Goal: Information Seeking & Learning: Learn about a topic

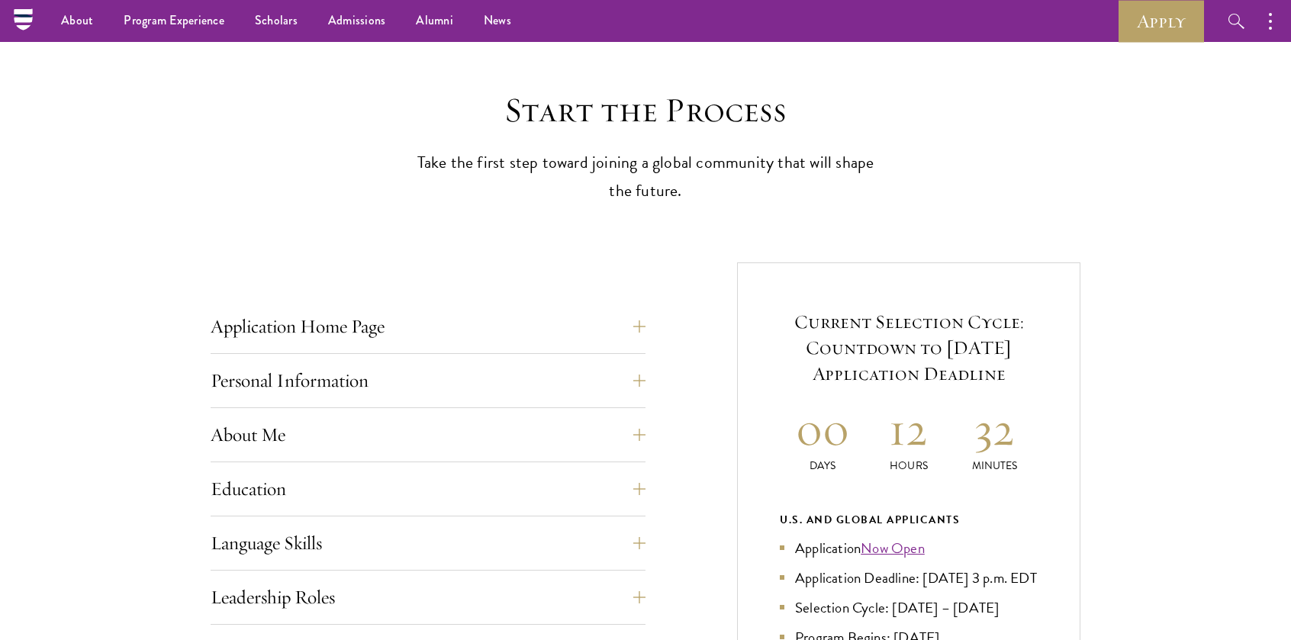
scroll to position [153, 0]
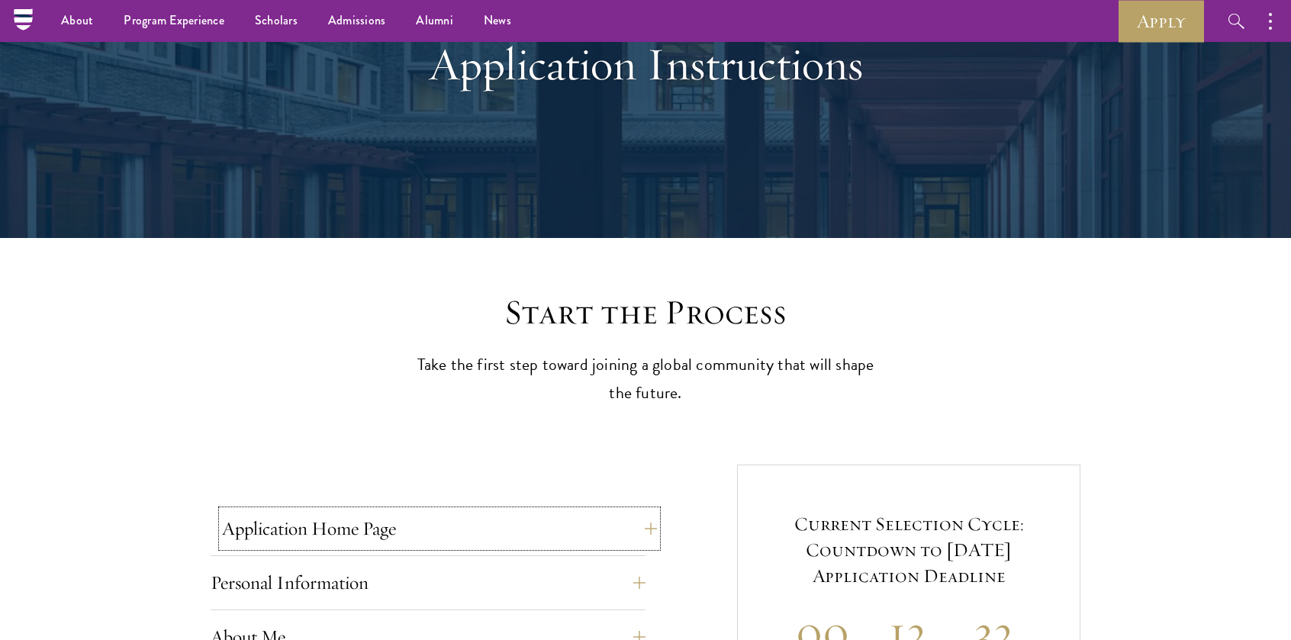
click at [300, 533] on button "Application Home Page" at bounding box center [439, 528] width 435 height 37
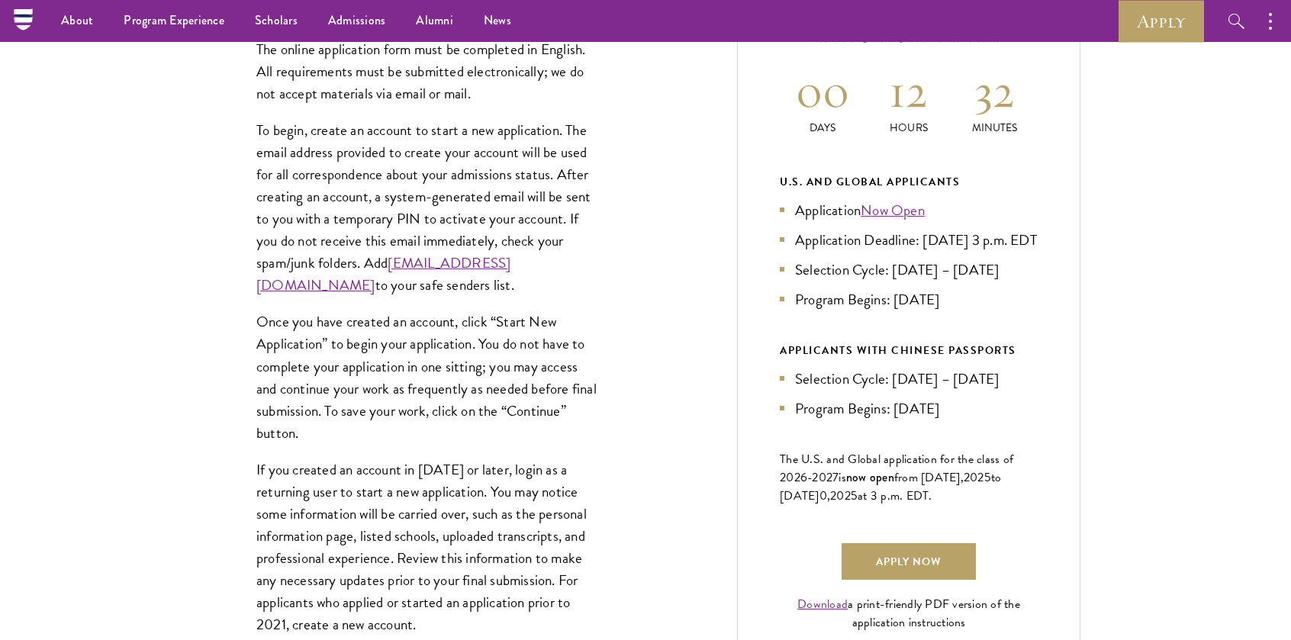
scroll to position [687, 0]
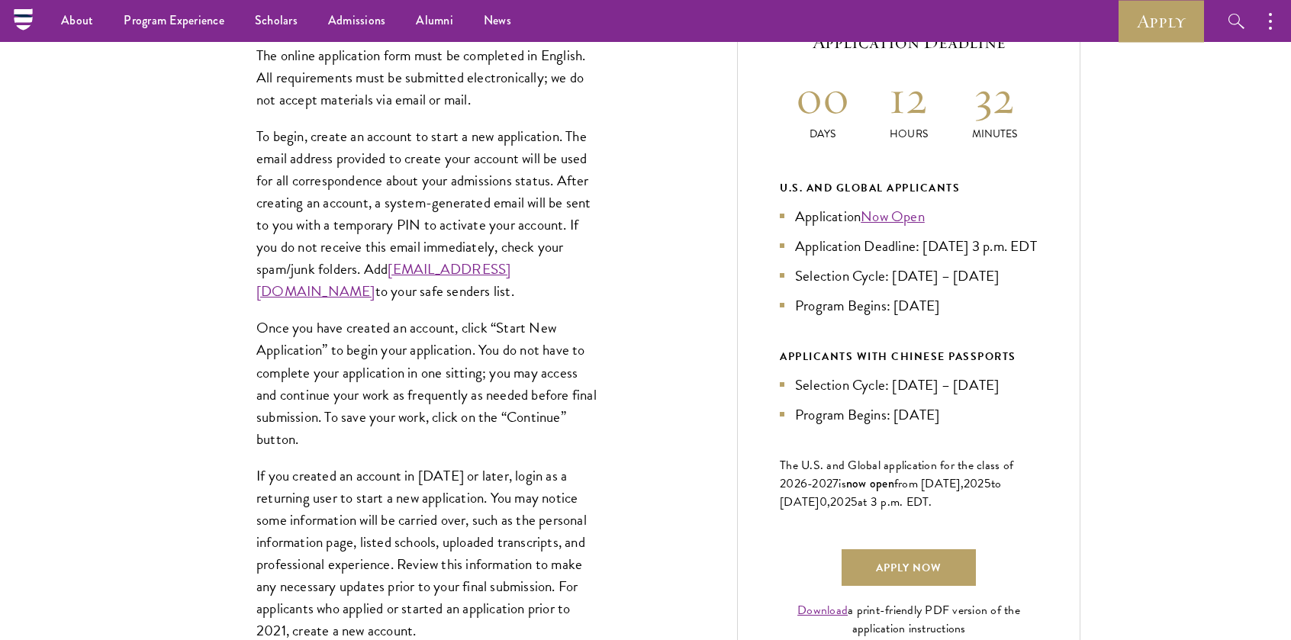
drag, startPoint x: 325, startPoint y: 79, endPoint x: 711, endPoint y: 341, distance: 466.9
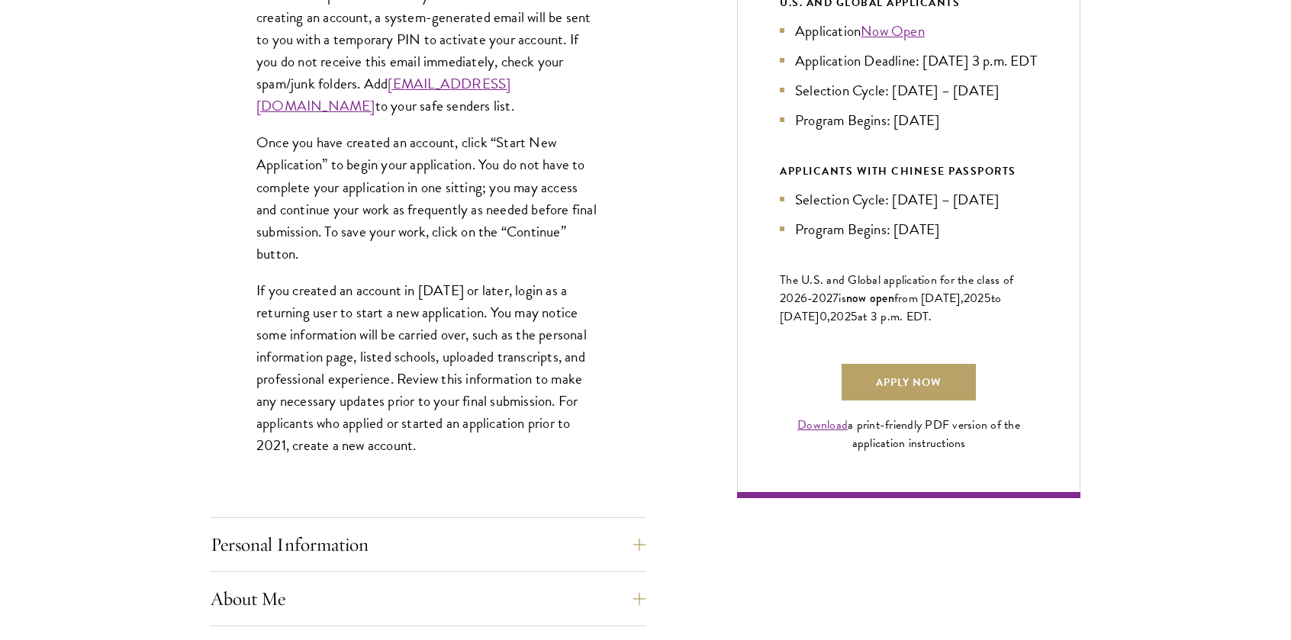
scroll to position [992, 0]
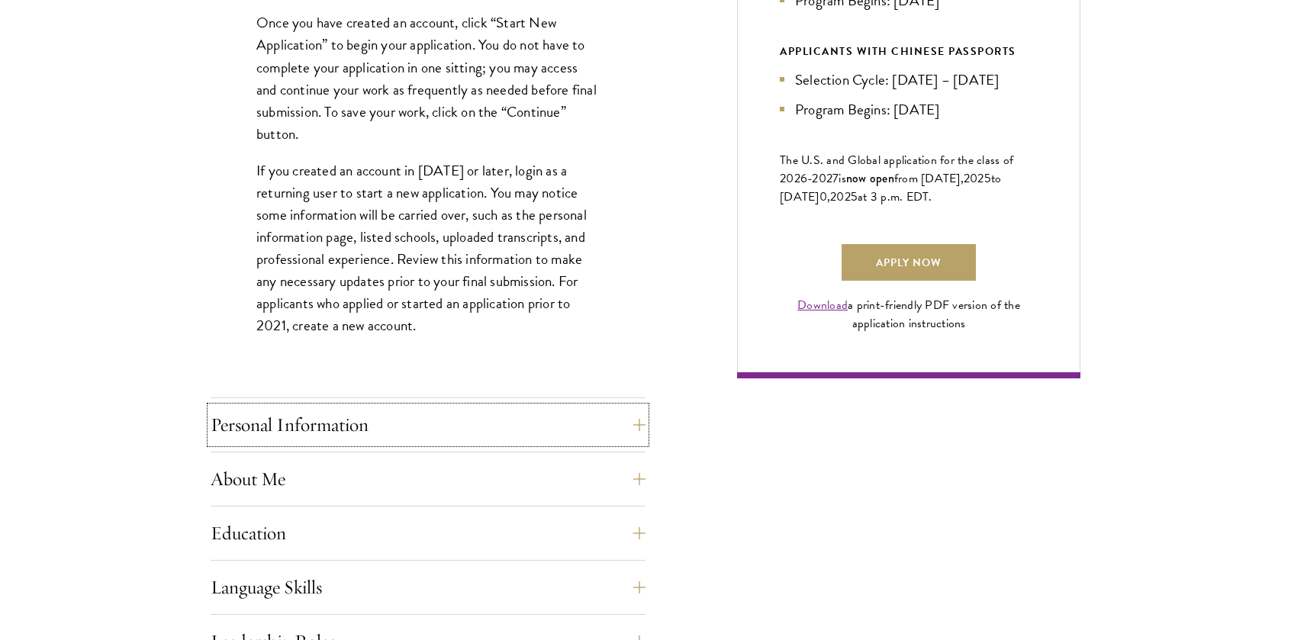
drag, startPoint x: 467, startPoint y: 410, endPoint x: 465, endPoint y: 401, distance: 9.4
click at [464, 410] on button "Personal Information" at bounding box center [428, 425] width 435 height 37
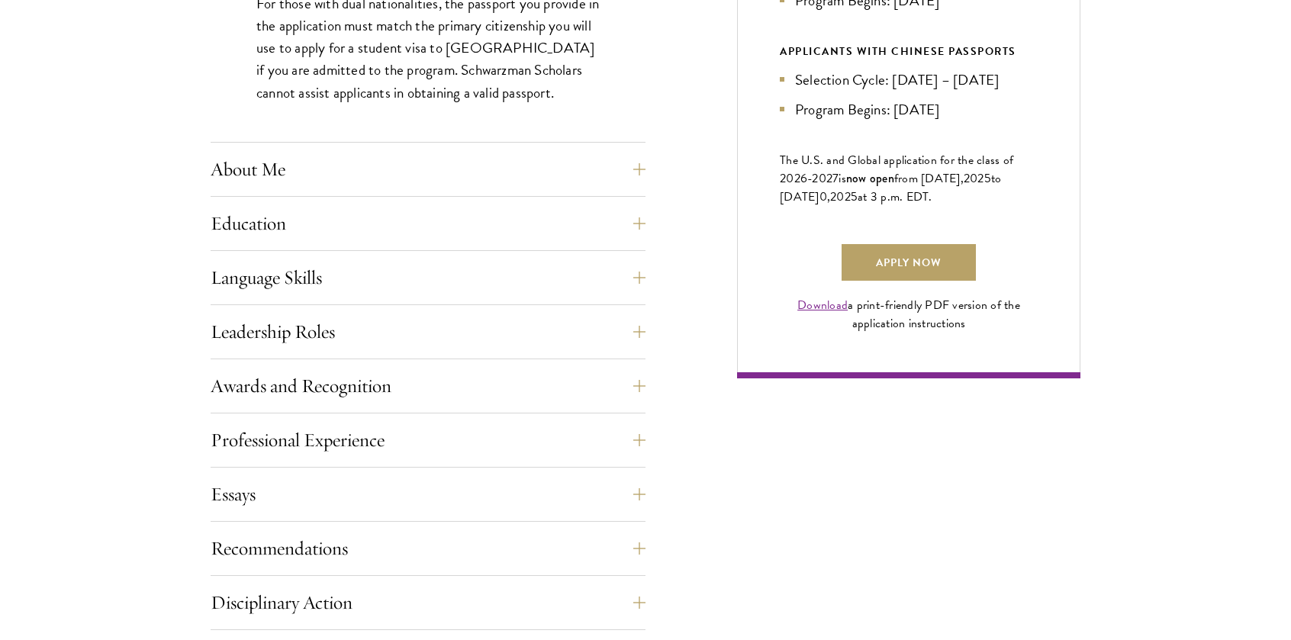
scroll to position [1289, 0]
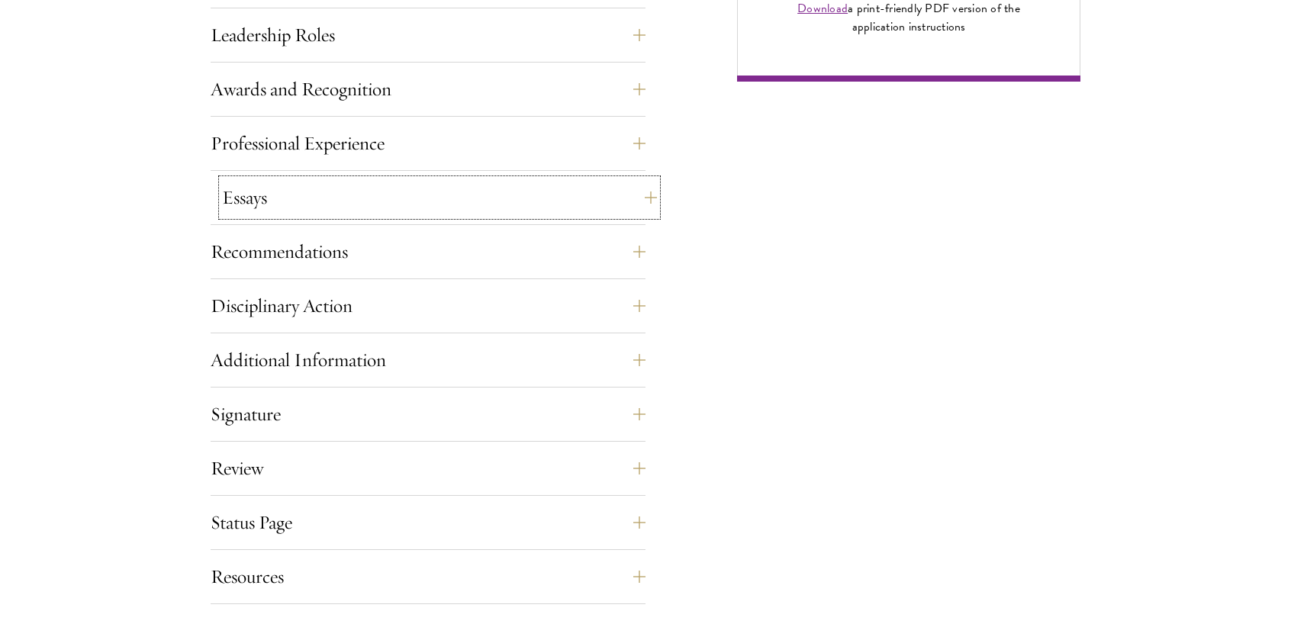
click at [339, 198] on button "Essays" at bounding box center [439, 197] width 435 height 37
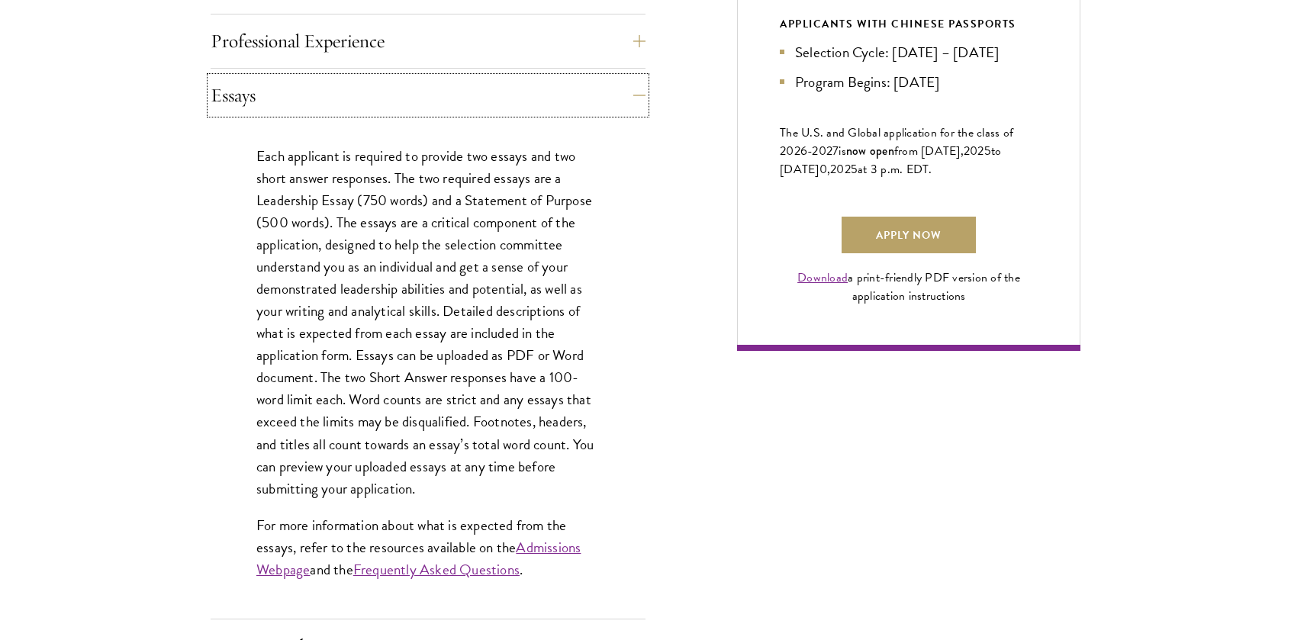
scroll to position [1070, 0]
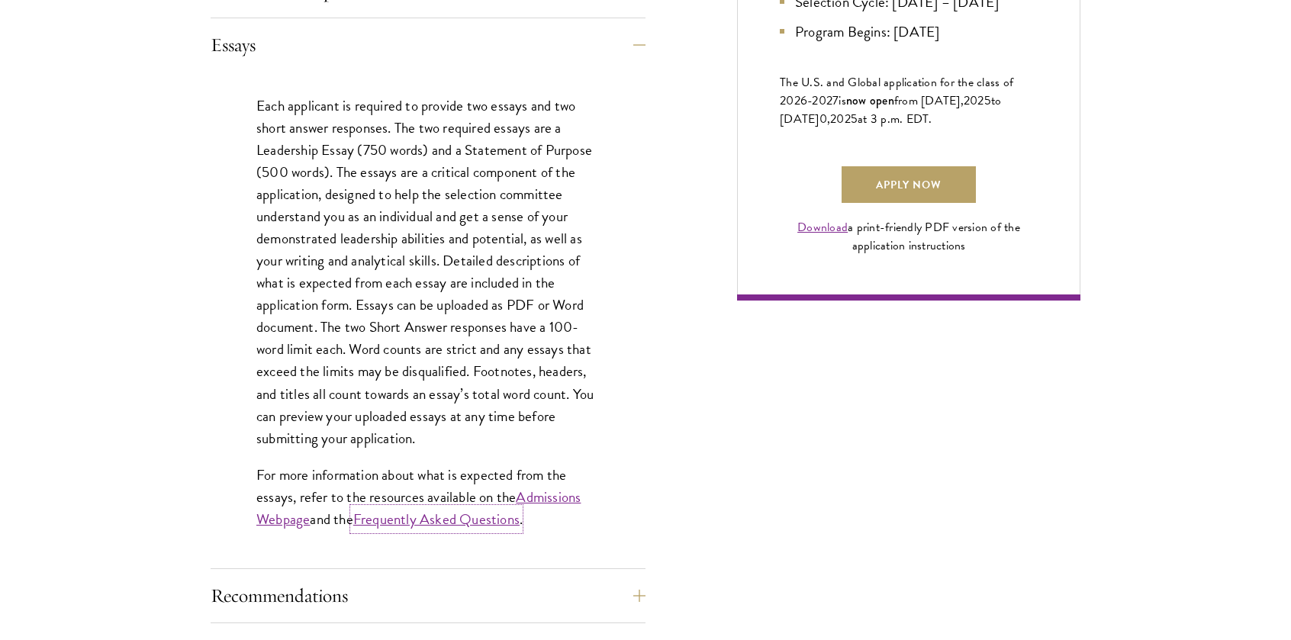
click at [483, 517] on link "Frequently Asked Questions" at bounding box center [436, 519] width 166 height 22
click at [537, 505] on link "Admissions Webpage" at bounding box center [418, 508] width 324 height 44
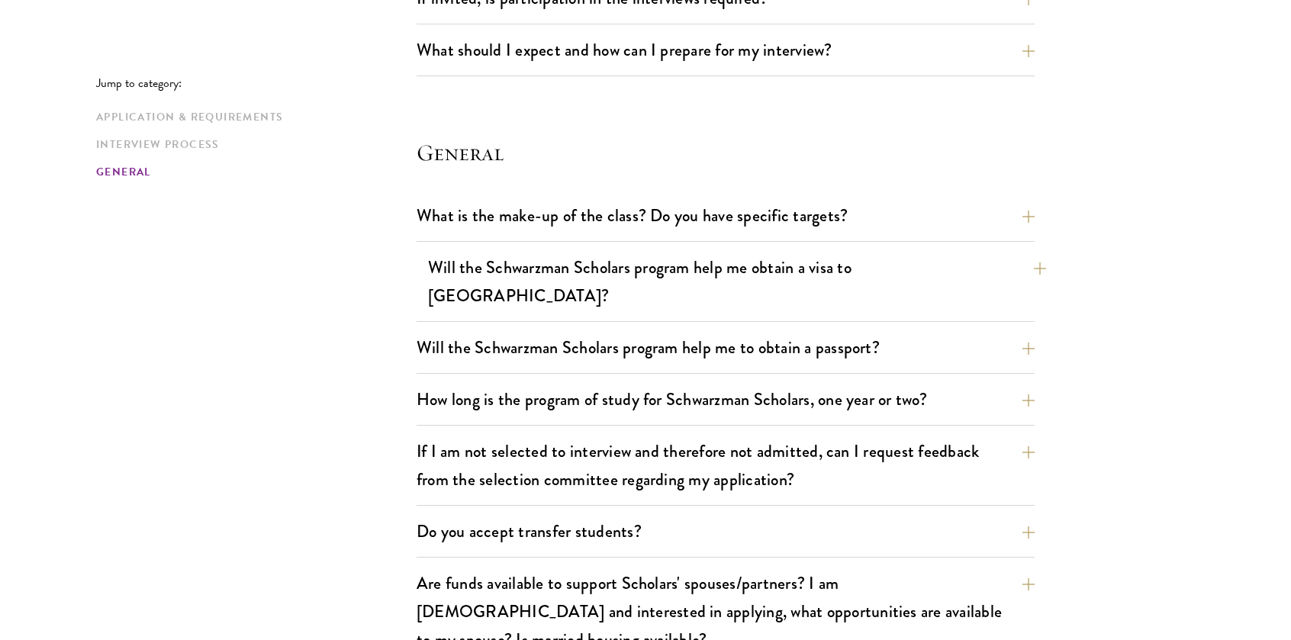
scroll to position [2213, 0]
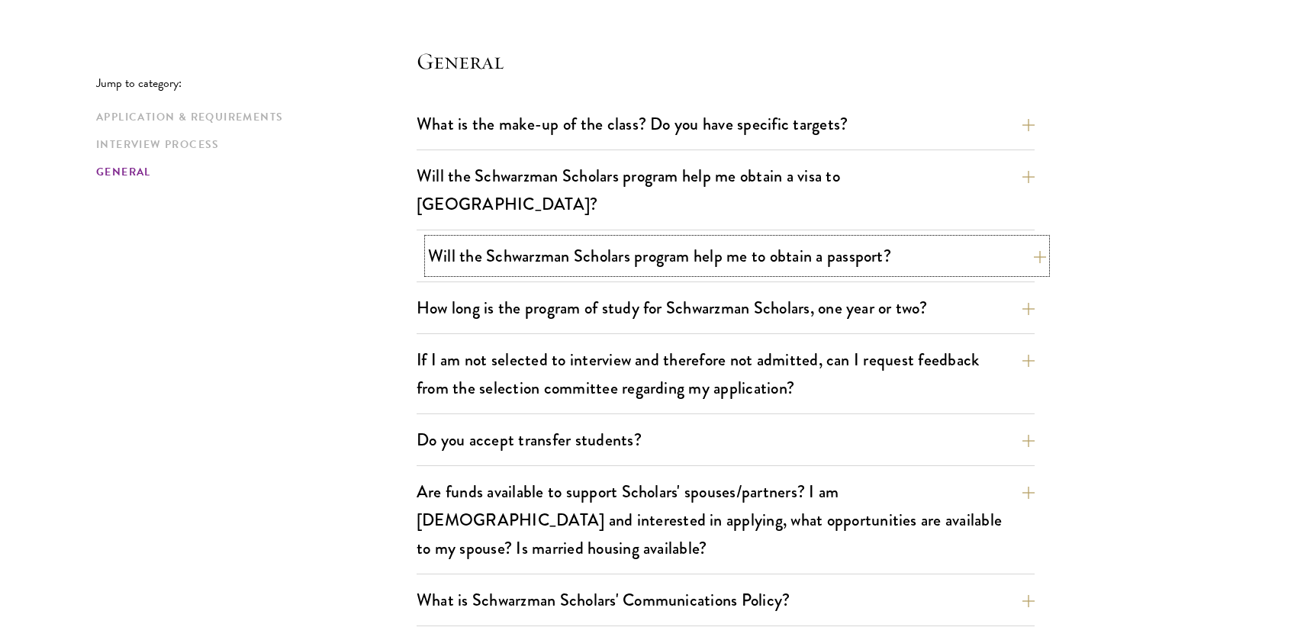
click at [516, 239] on button "Will the Schwarzman Scholars program help me to obtain a passport?" at bounding box center [737, 256] width 618 height 34
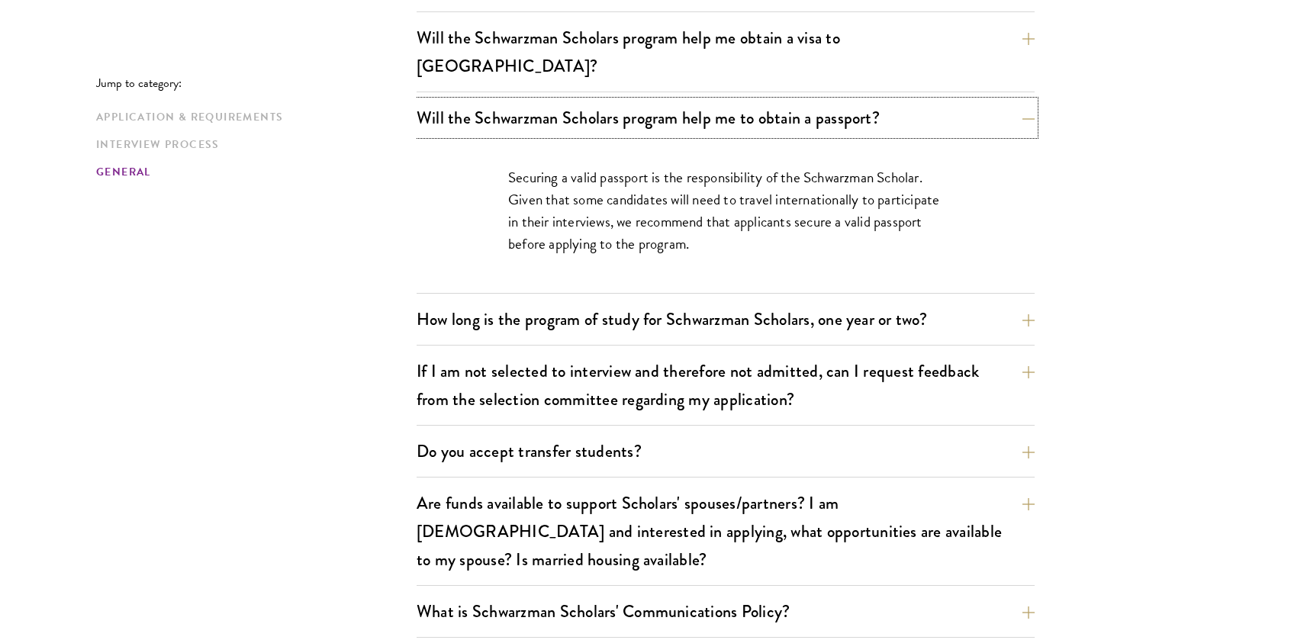
scroll to position [2365, 0]
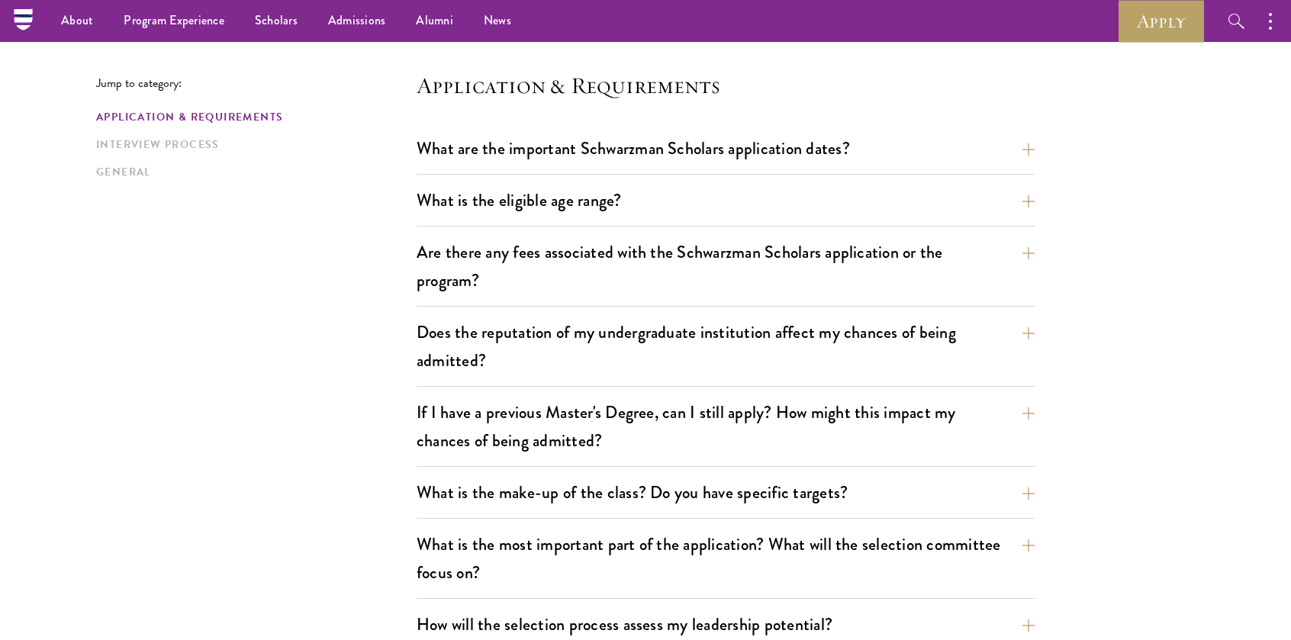
click at [164, 163] on div "Application & Requirements Interview Process General" at bounding box center [256, 144] width 320 height 71
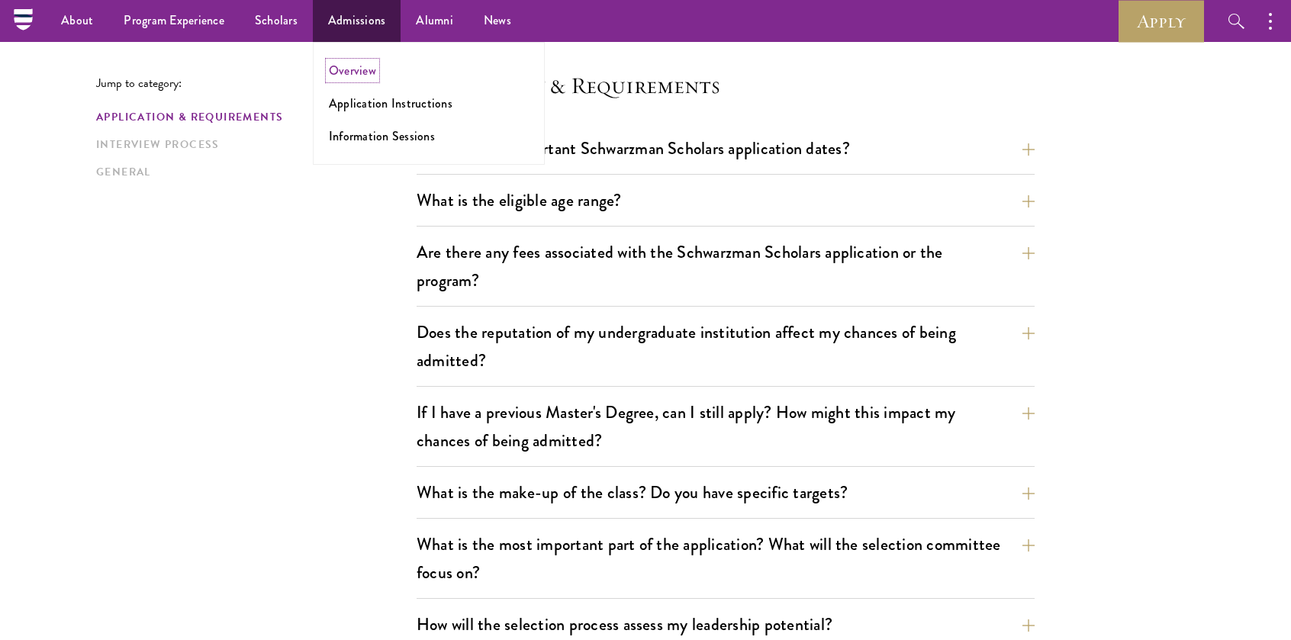
click at [366, 72] on link "Overview" at bounding box center [352, 71] width 47 height 18
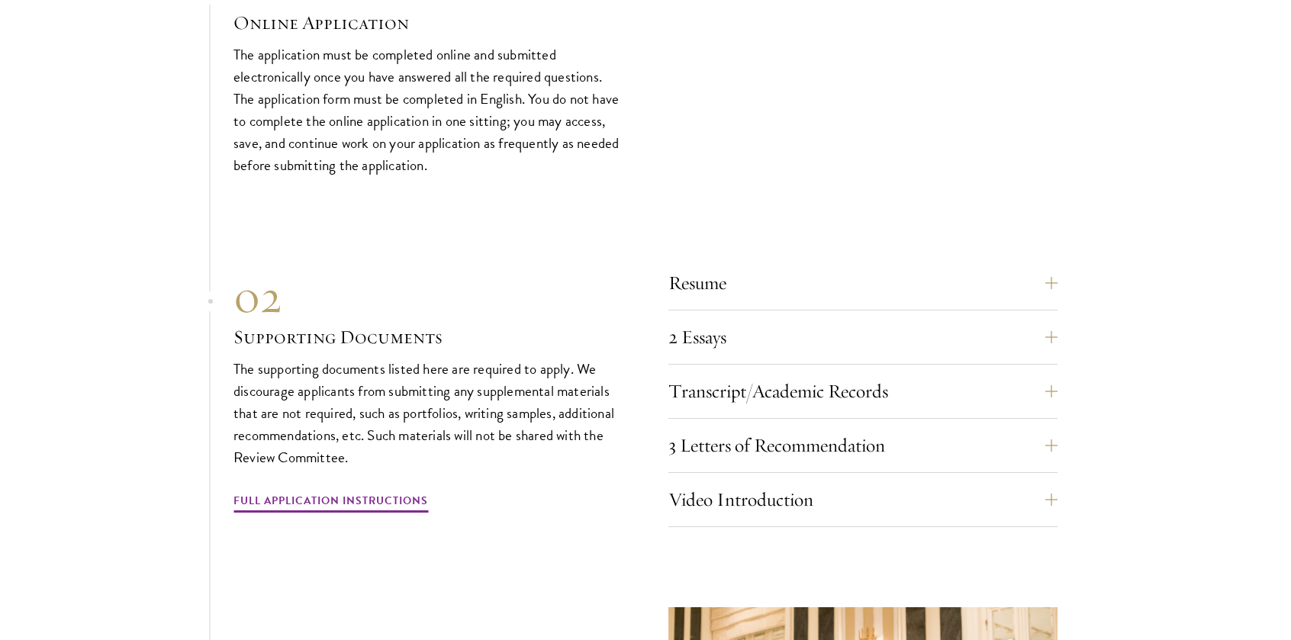
scroll to position [5036, 0]
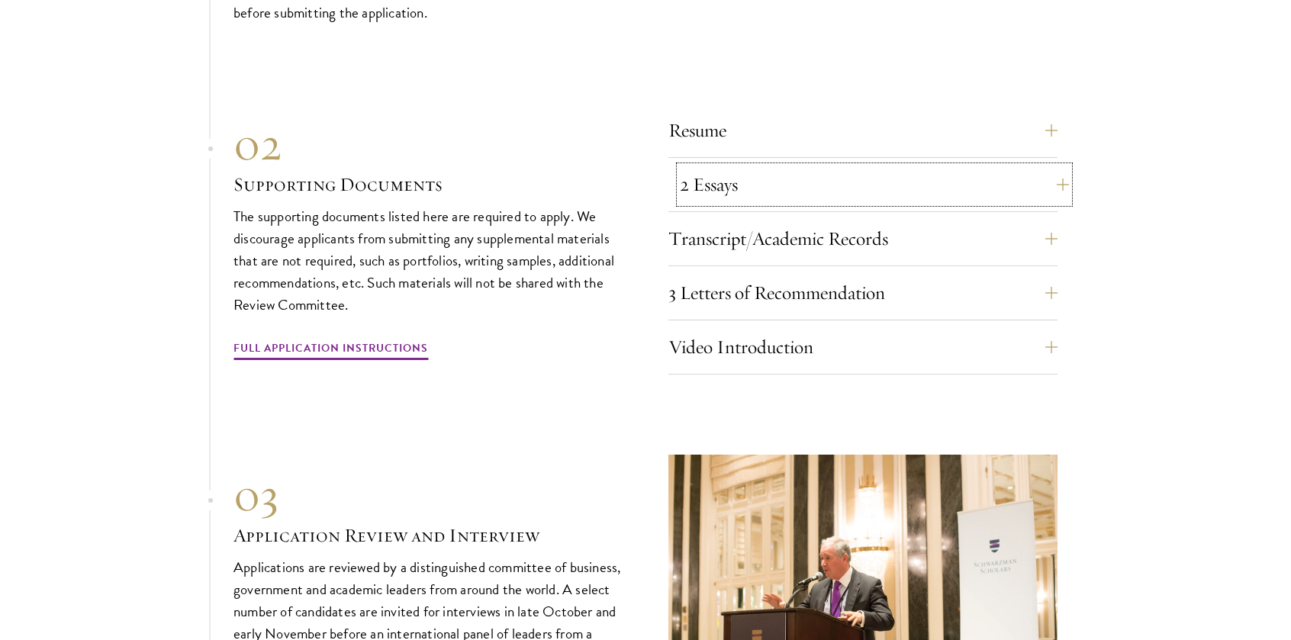
click at [746, 187] on button "2 Essays" at bounding box center [874, 184] width 389 height 37
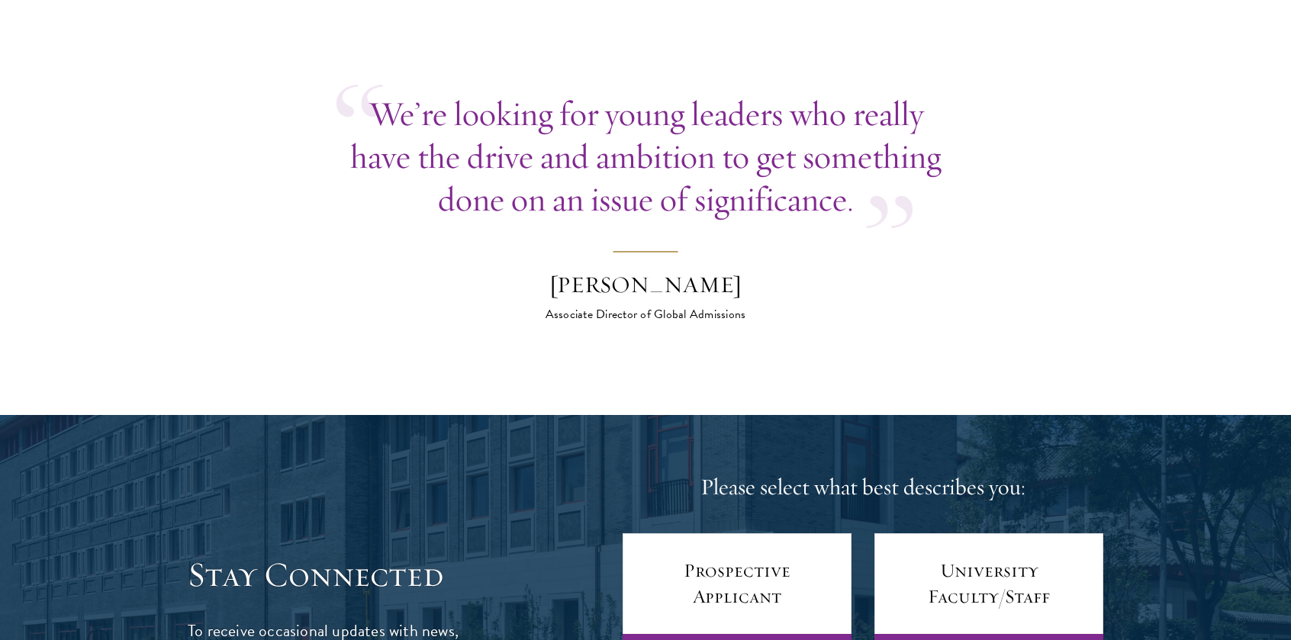
scroll to position [6257, 0]
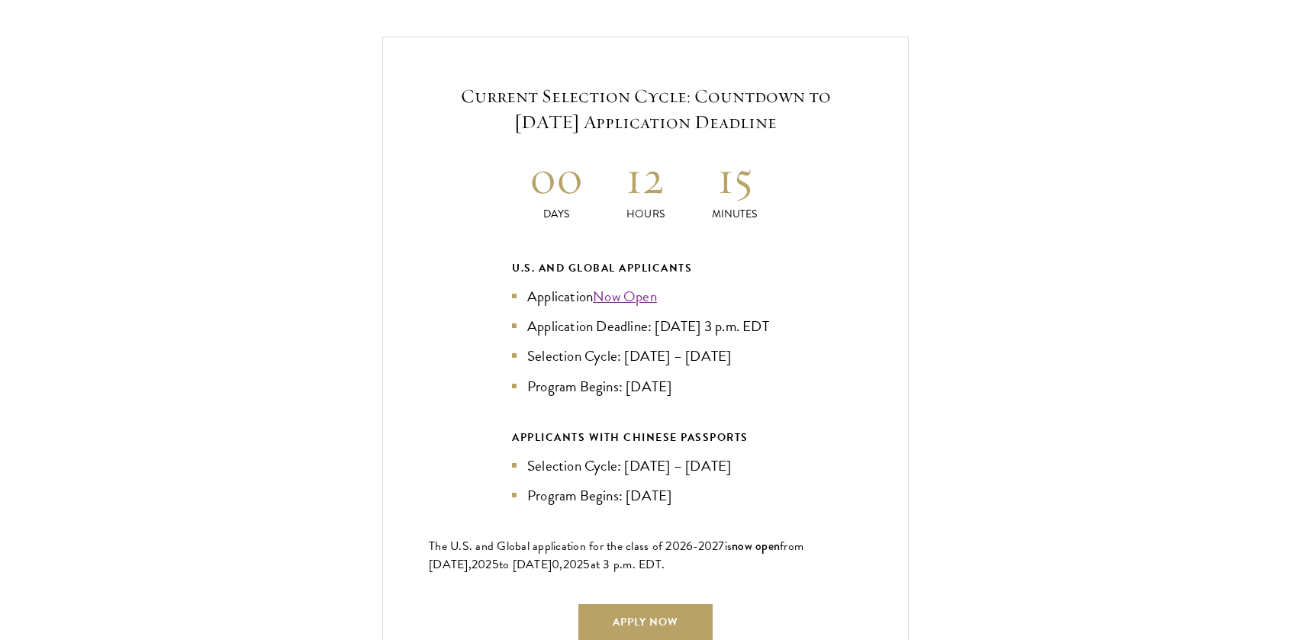
scroll to position [3357, 0]
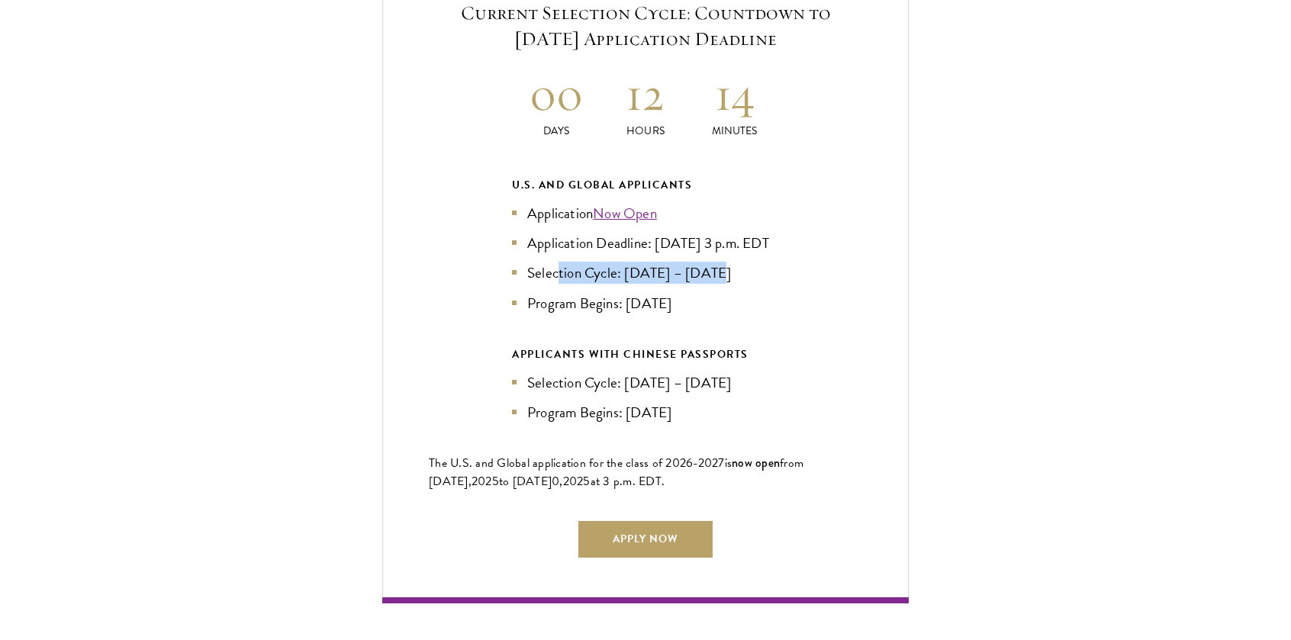
drag, startPoint x: 558, startPoint y: 274, endPoint x: 732, endPoint y: 277, distance: 174.8
click at [732, 248] on ul "Application Now Open Application Deadline: [DATE] 3 p.m. EDT Selection Cycle: […" at bounding box center [645, 257] width 267 height 111
click at [708, 292] on li "Program Begins: [DATE]" at bounding box center [645, 303] width 267 height 22
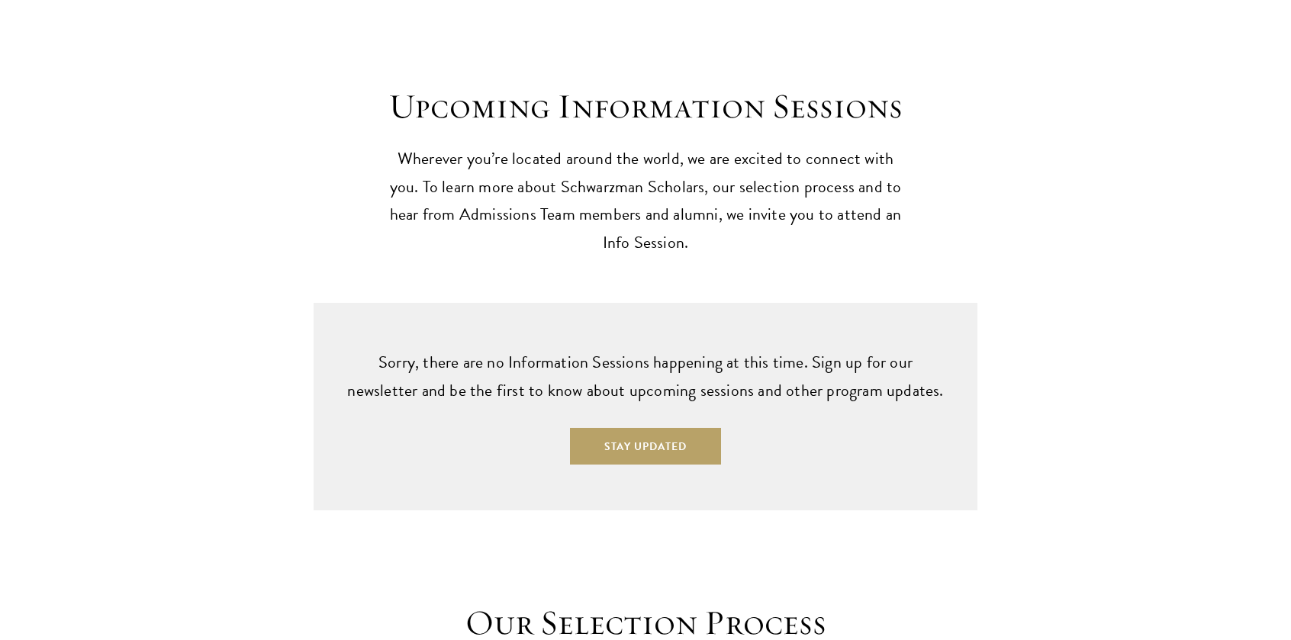
scroll to position [3968, 0]
